Goal: Communication & Community: Answer question/provide support

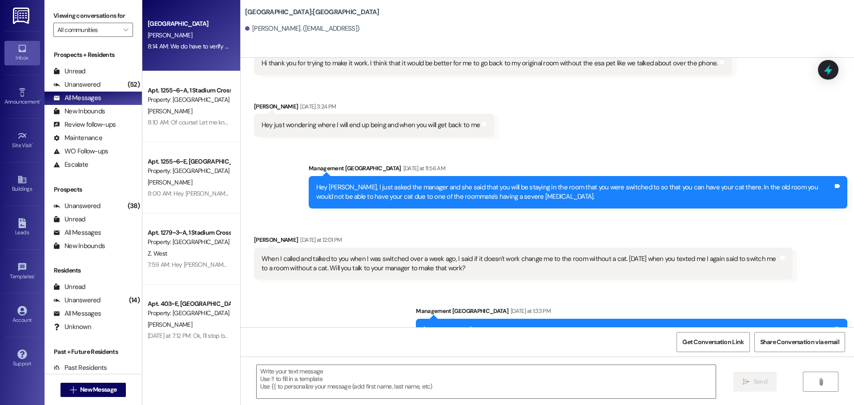
scroll to position [2920, 0]
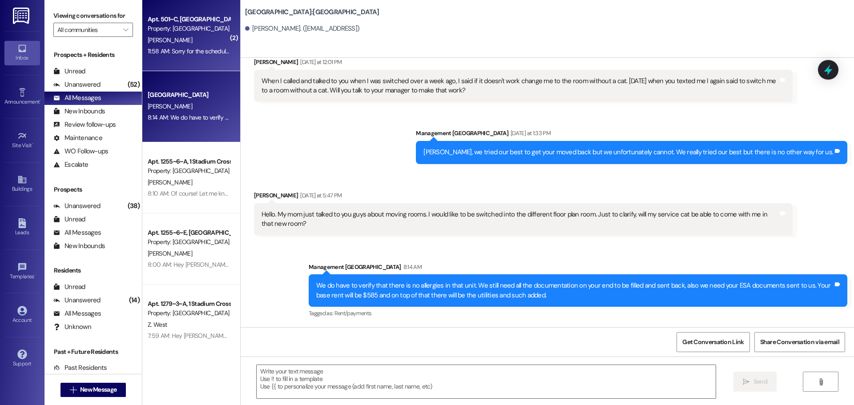
click at [165, 55] on div "11:58 AM: Sorry for the scheduling conflict [DATE], am I still able to pick it …" at bounding box center [189, 51] width 84 height 11
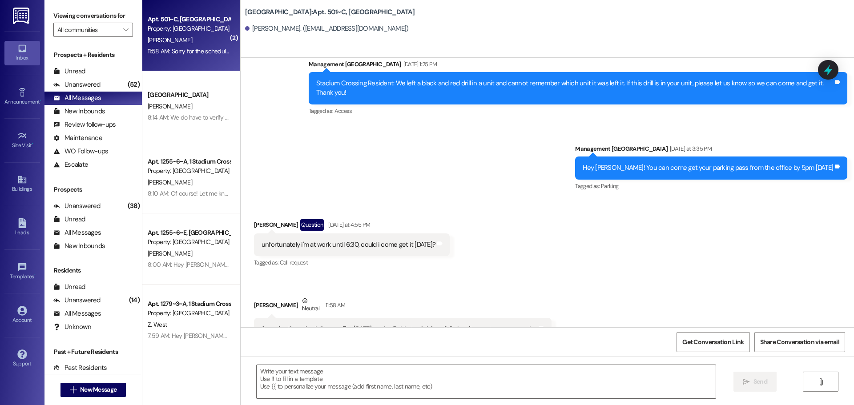
scroll to position [5922, 0]
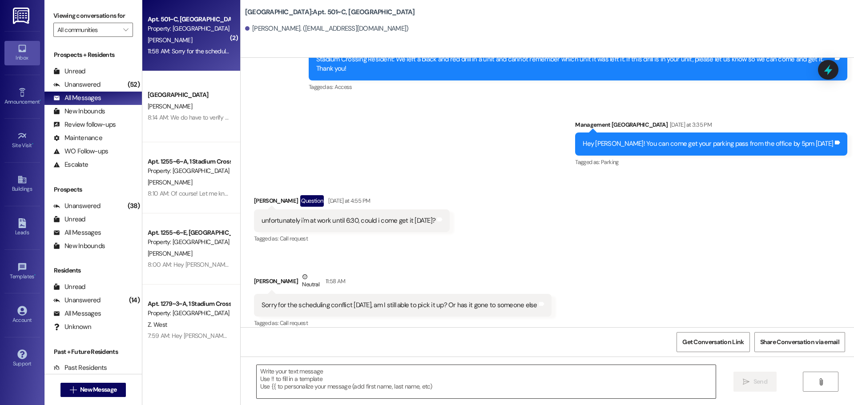
click at [354, 367] on textarea at bounding box center [486, 381] width 459 height 33
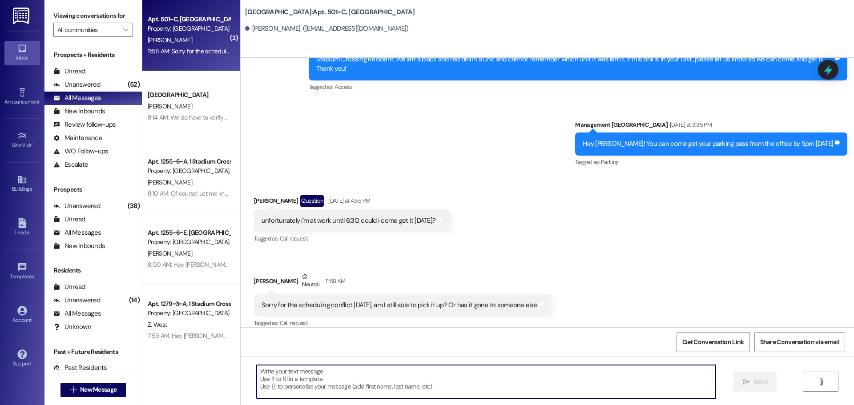
click at [386, 374] on textarea at bounding box center [486, 381] width 459 height 33
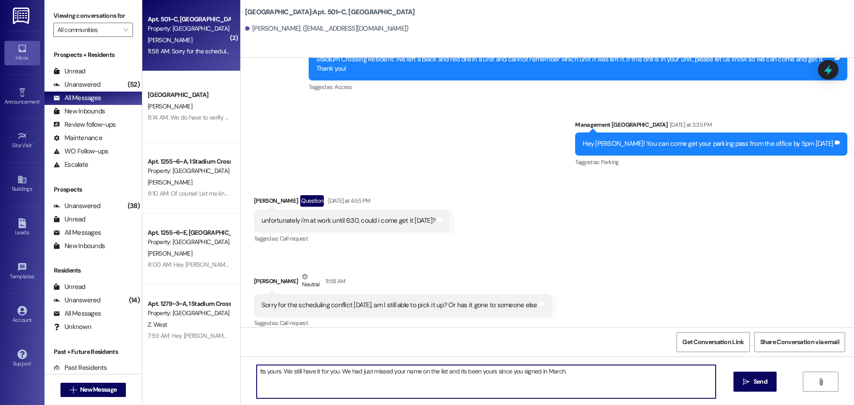
drag, startPoint x: 277, startPoint y: 372, endPoint x: 190, endPoint y: 375, distance: 86.7
click at [190, 375] on div "( 2 ) Apt. 501~C, 1 Stadium Crossing Property: [GEOGRAPHIC_DATA] [PERSON_NAME] …" at bounding box center [497, 202] width 711 height 405
click at [510, 371] on textarea "We still have it for you. We had just missed your name on the list and its been…" at bounding box center [486, 381] width 459 height 33
type textarea "We still have it for you. We had just missed your name on the list and its been…"
click at [751, 377] on span "Send" at bounding box center [759, 381] width 17 height 9
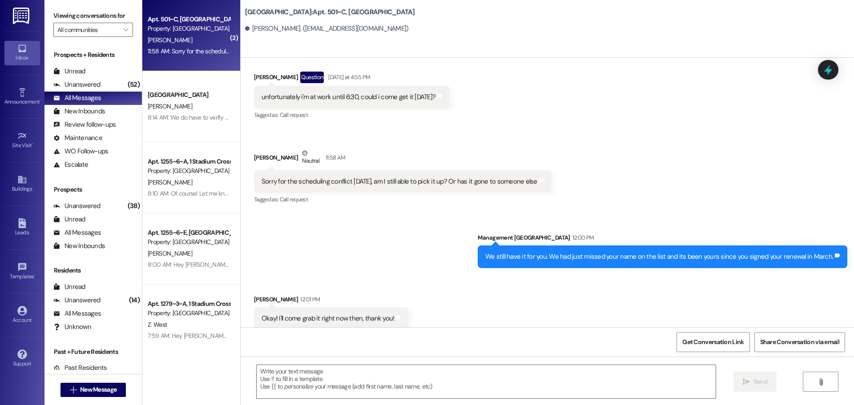
scroll to position [6046, 0]
click at [88, 400] on div " New Message" at bounding box center [93, 390] width 66 height 22
click at [85, 388] on span "New Message" at bounding box center [98, 389] width 36 height 9
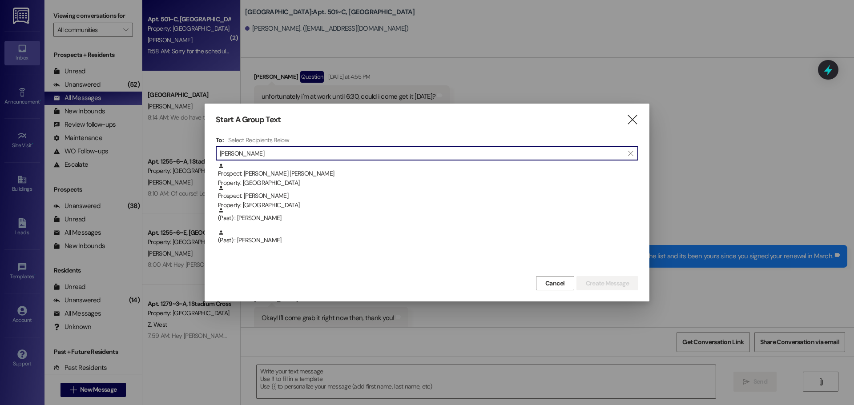
click at [302, 153] on input "[PERSON_NAME]" at bounding box center [422, 153] width 404 height 12
paste input "[PHONE_NUMBER]"
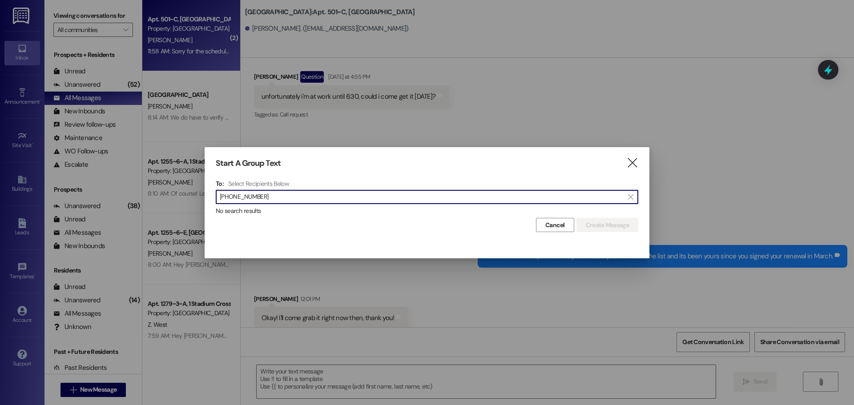
click at [244, 196] on input "[PHONE_NUMBER]" at bounding box center [422, 197] width 404 height 12
type input "8017502715"
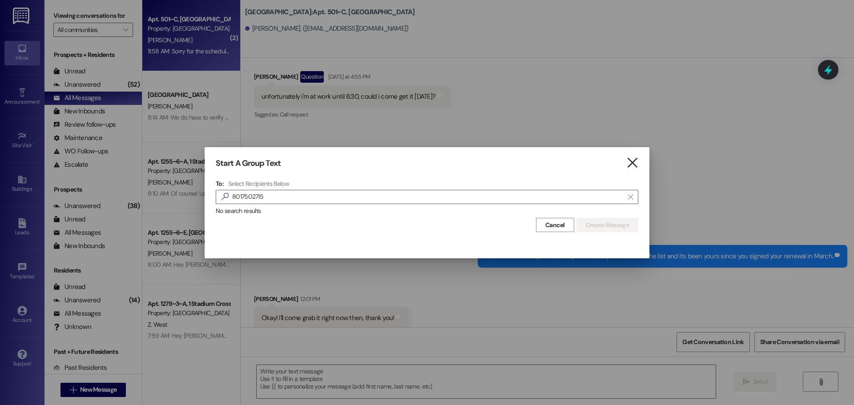
click at [628, 160] on icon "" at bounding box center [632, 162] width 12 height 9
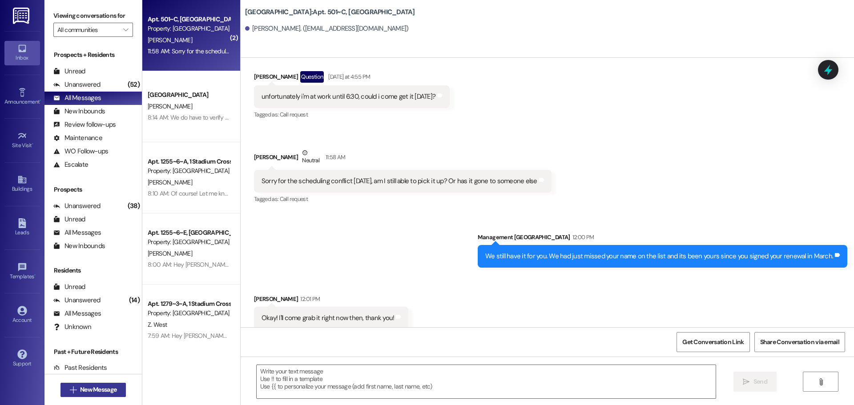
click at [96, 383] on button " New Message" at bounding box center [93, 390] width 66 height 14
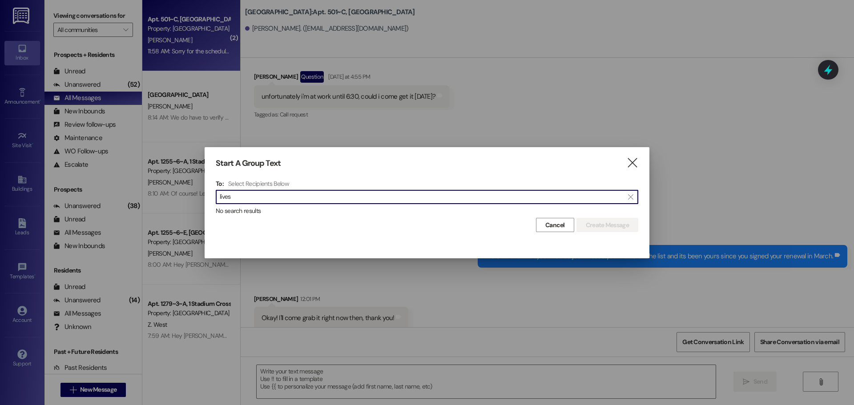
type input "lives"
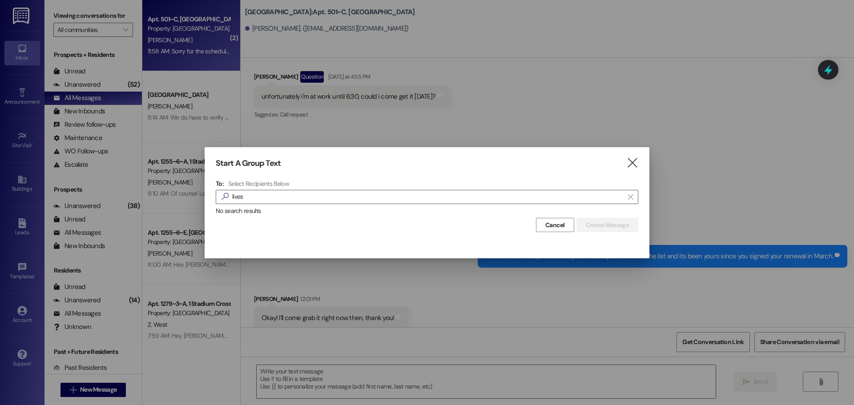
click at [639, 158] on div "Start A Group Text  To: Select Recipients Below  lives  No search results Ca…" at bounding box center [427, 195] width 445 height 96
click at [627, 165] on icon "" at bounding box center [632, 162] width 12 height 9
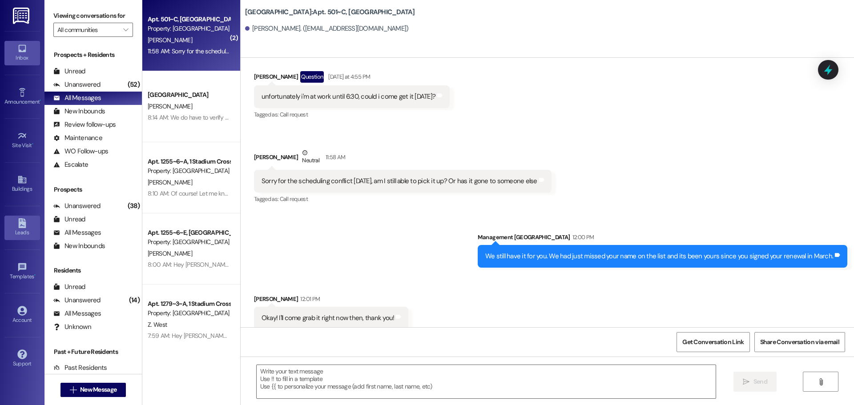
click at [26, 224] on icon at bounding box center [22, 223] width 10 height 10
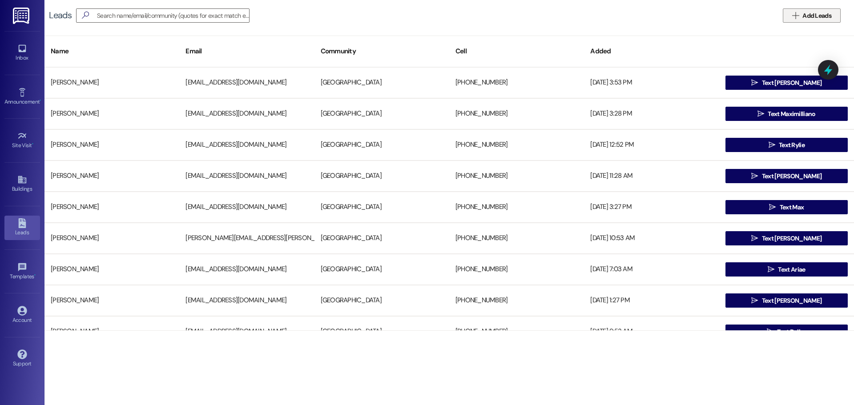
click at [803, 17] on span "Add Leads" at bounding box center [816, 15] width 29 height 9
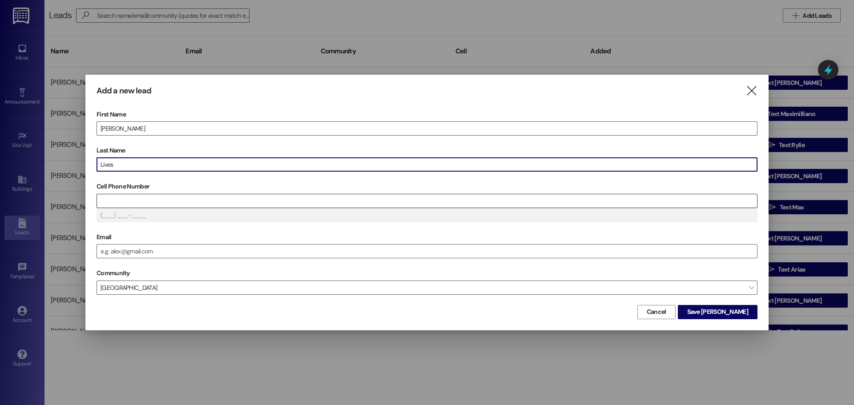
click at [147, 199] on input "Cell Phone Number" at bounding box center [427, 200] width 660 height 13
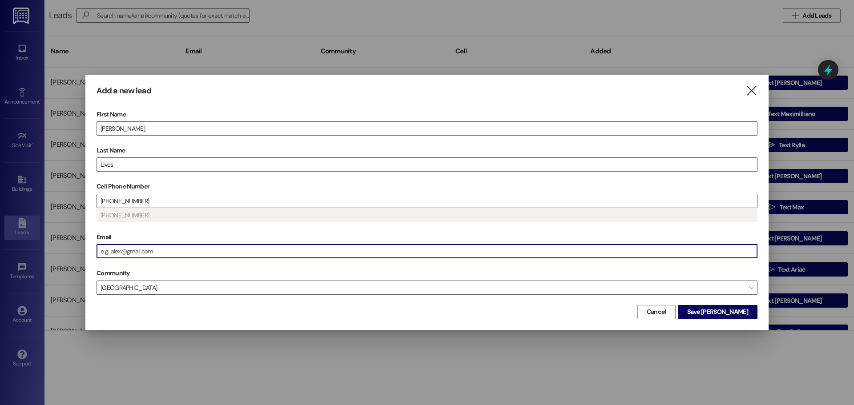
click at [155, 255] on input "Email" at bounding box center [427, 251] width 660 height 13
type input "[PHONE_NUMBER]"
click at [723, 315] on span "Save [PERSON_NAME]" at bounding box center [717, 311] width 61 height 9
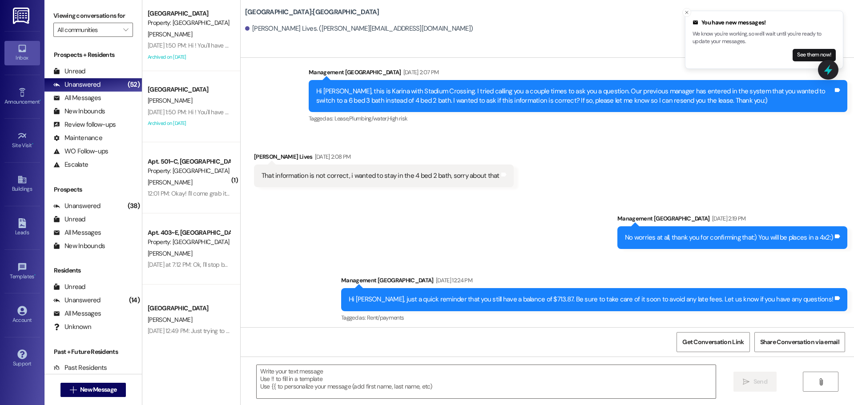
scroll to position [1007, 0]
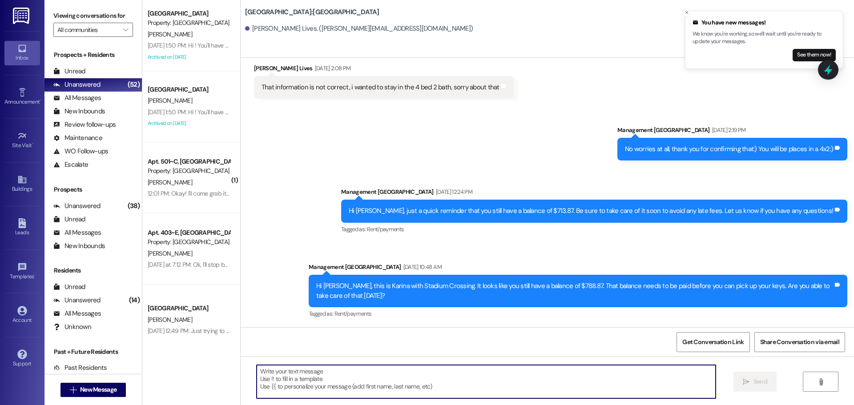
click at [452, 385] on textarea at bounding box center [486, 381] width 459 height 33
click at [288, 374] on textarea at bounding box center [486, 381] width 459 height 33
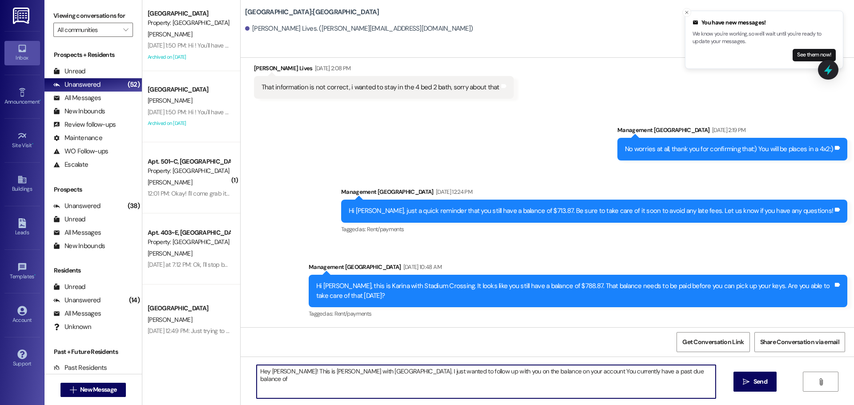
paste textarea "$788.87"
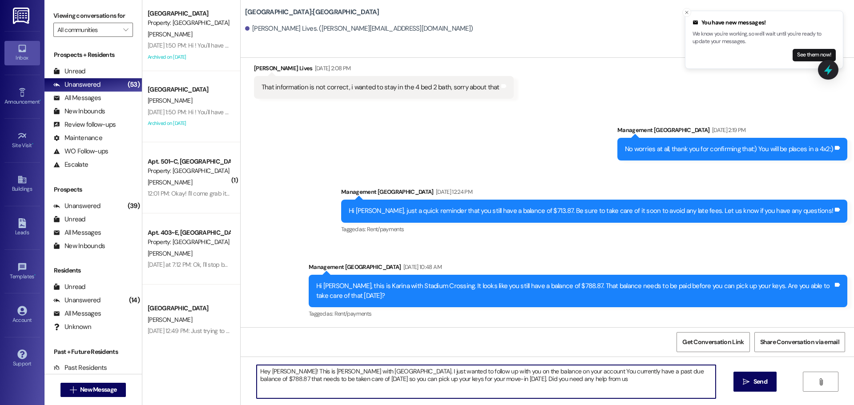
type textarea "Hey [PERSON_NAME]! This is [PERSON_NAME] with [GEOGRAPHIC_DATA]. I just wanted …"
drag, startPoint x: 580, startPoint y: 378, endPoint x: 248, endPoint y: 360, distance: 332.2
click at [248, 360] on div "Hey [PERSON_NAME]! This is [PERSON_NAME] with [GEOGRAPHIC_DATA]. I just wanted …" at bounding box center [547, 390] width 613 height 67
click at [607, 382] on textarea "Hey [PERSON_NAME]! This is [PERSON_NAME] with [GEOGRAPHIC_DATA]. I just wanted …" at bounding box center [486, 381] width 459 height 33
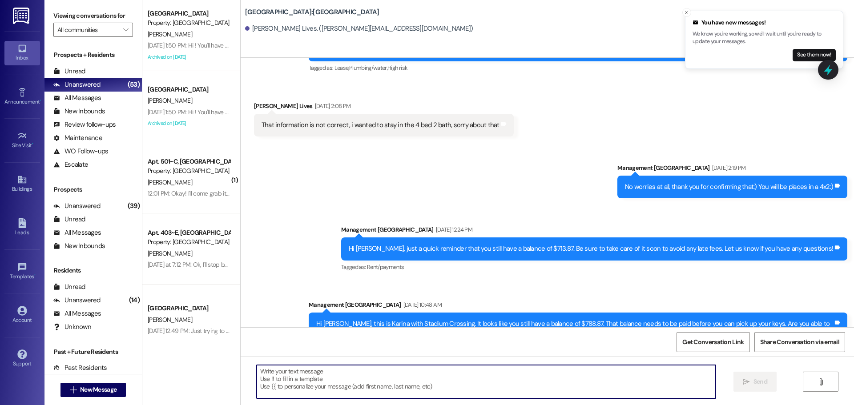
scroll to position [1079, 0]
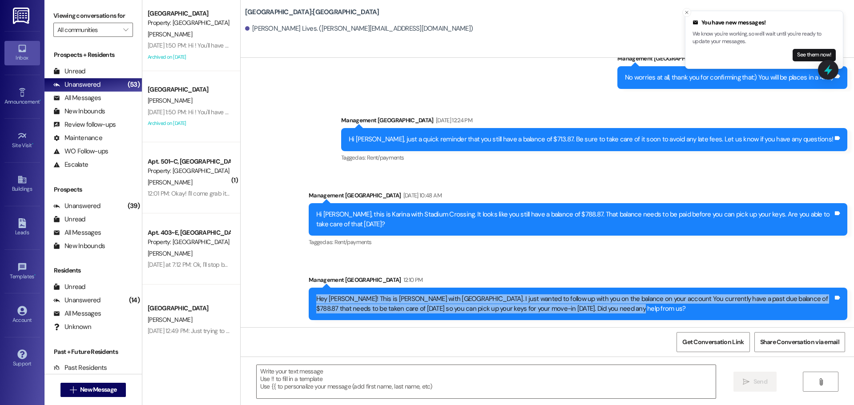
drag, startPoint x: 616, startPoint y: 309, endPoint x: 308, endPoint y: 298, distance: 307.9
click at [309, 298] on div "Hey [PERSON_NAME]! This is [PERSON_NAME] with [GEOGRAPHIC_DATA]. I just wanted …" at bounding box center [578, 304] width 538 height 32
copy div "Hey [PERSON_NAME]! This is [PERSON_NAME] with [GEOGRAPHIC_DATA]. I just wanted …"
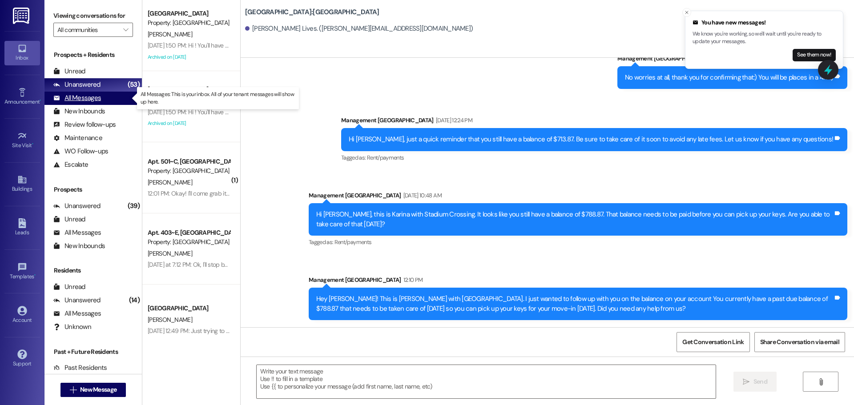
click at [77, 103] on div "All Messages (undefined)" at bounding box center [92, 98] width 97 height 13
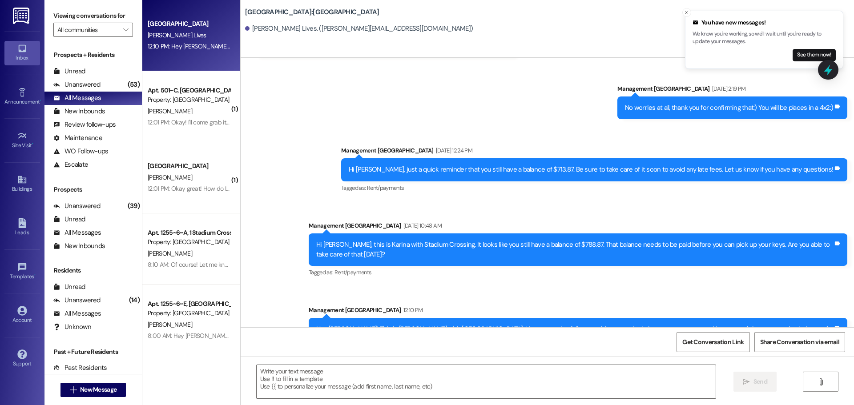
scroll to position [1092, 0]
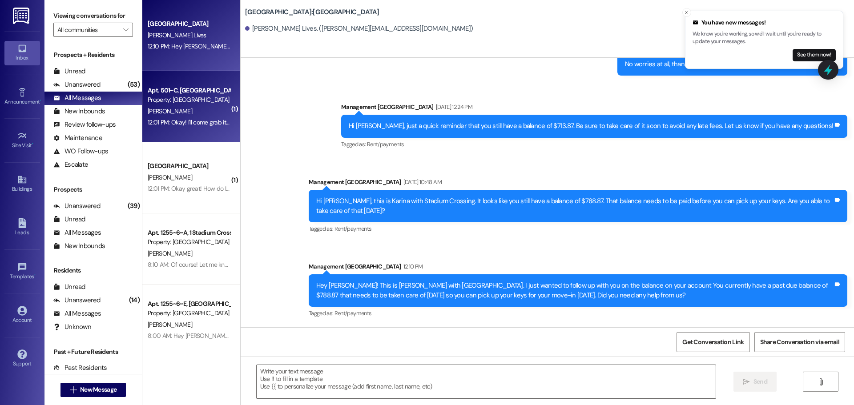
click at [192, 115] on div "[PERSON_NAME]" at bounding box center [189, 111] width 84 height 11
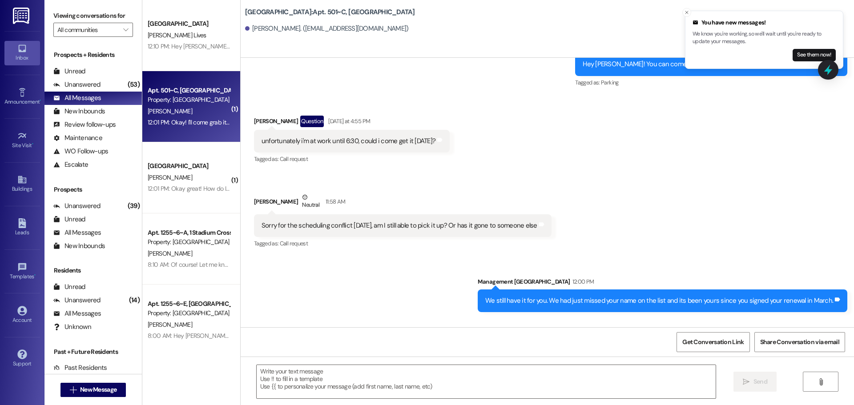
scroll to position [6059, 0]
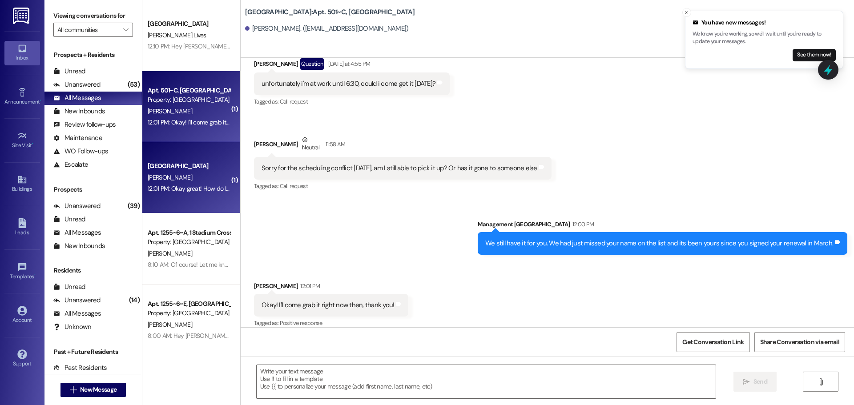
click at [197, 177] on div "[PERSON_NAME]" at bounding box center [189, 177] width 84 height 11
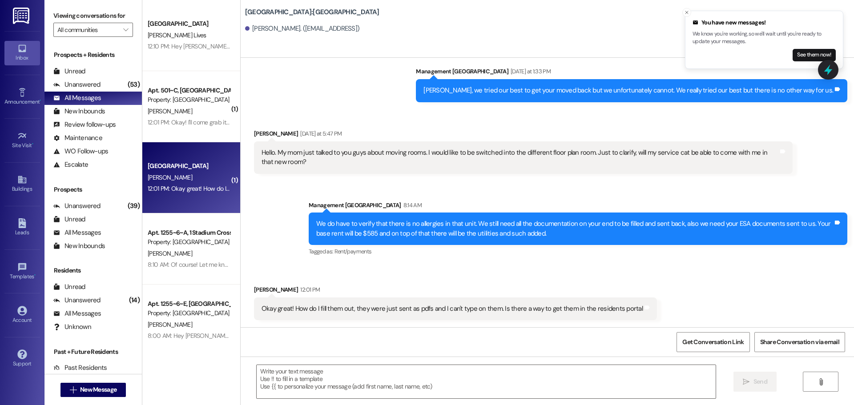
scroll to position [2982, 0]
